Goal: Task Accomplishment & Management: Use online tool/utility

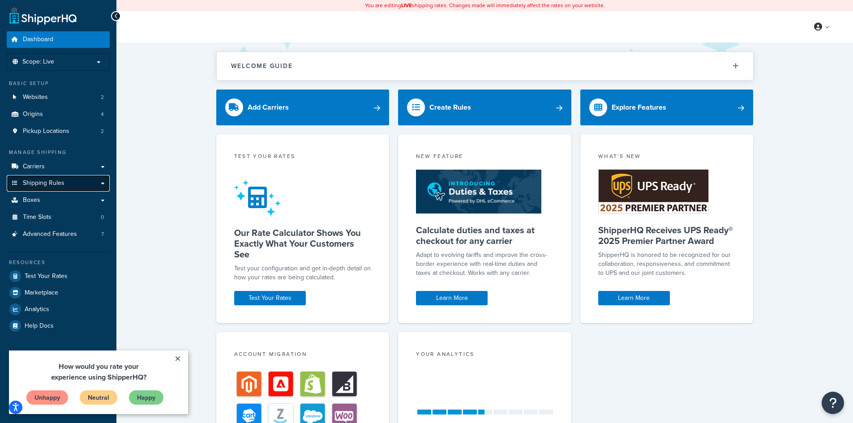
click at [88, 188] on link "Shipping Rules" at bounding box center [58, 183] width 103 height 17
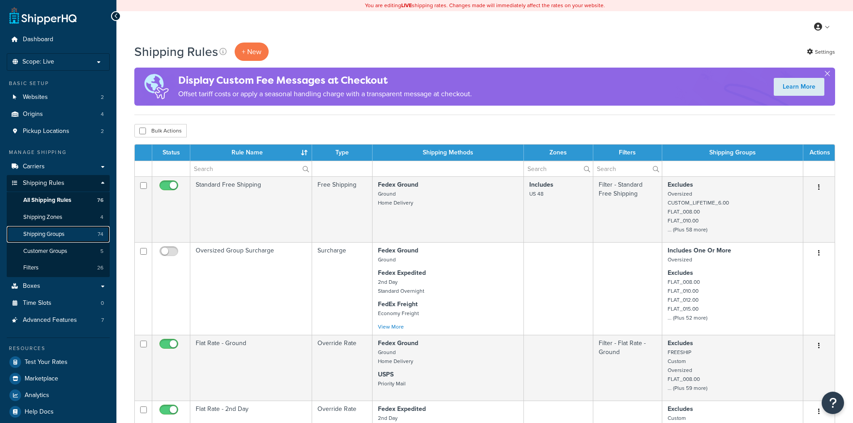
drag, startPoint x: 0, startPoint y: 0, endPoint x: 67, endPoint y: 233, distance: 242.3
click at [67, 233] on link "Shipping Groups 74" at bounding box center [58, 234] width 103 height 17
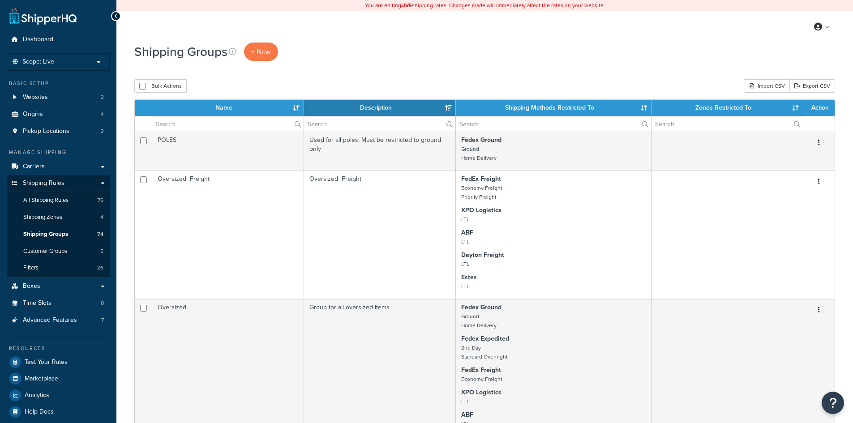
select select "15"
click at [806, 90] on link "Export CSV" at bounding box center [812, 85] width 46 height 13
